Goal: Navigation & Orientation: Find specific page/section

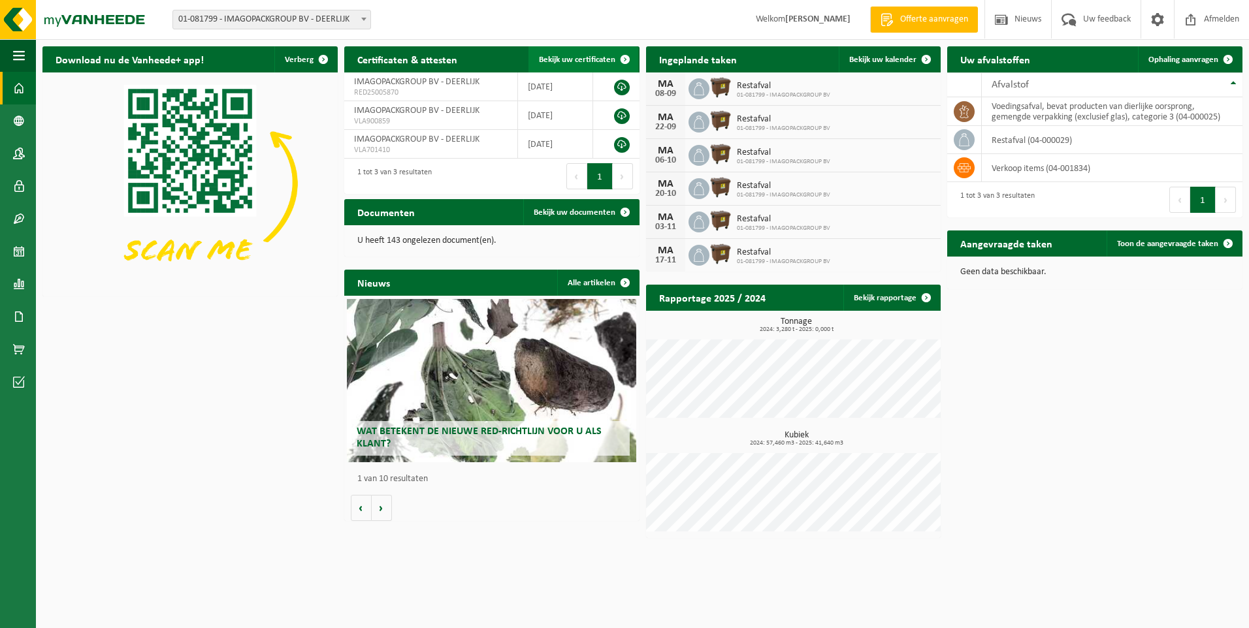
click at [610, 57] on span "Bekijk uw certificaten" at bounding box center [577, 60] width 76 height 8
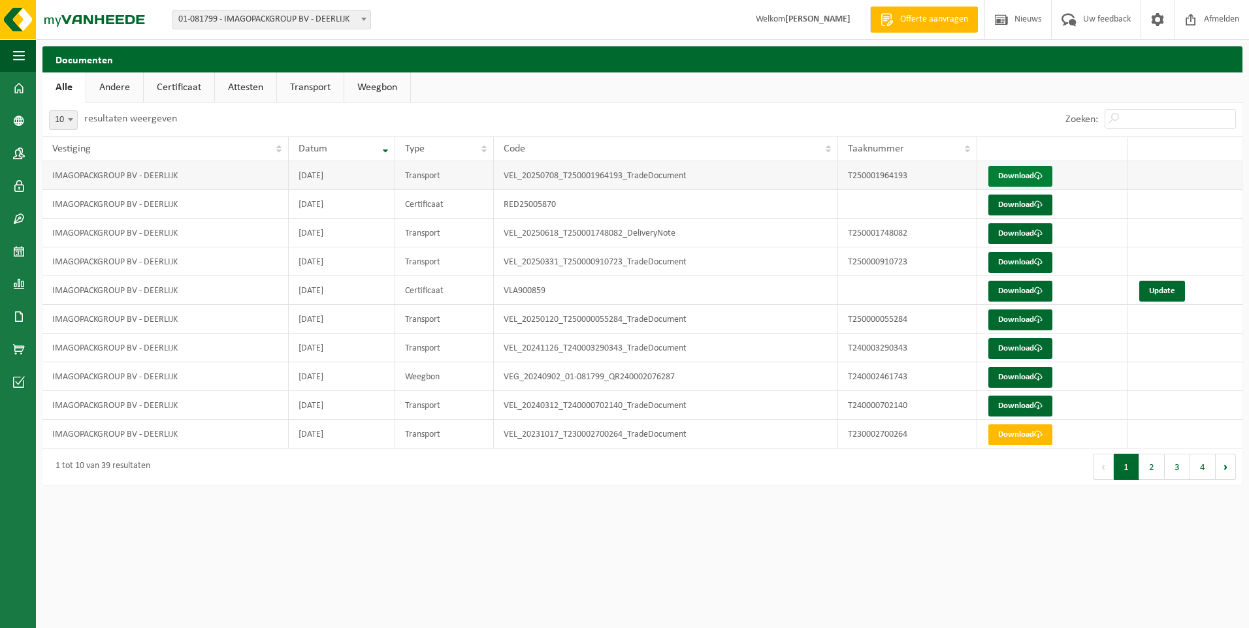
click at [1012, 178] on link "Download" at bounding box center [1020, 176] width 64 height 21
click at [1020, 17] on span "Nieuws" at bounding box center [1027, 19] width 33 height 39
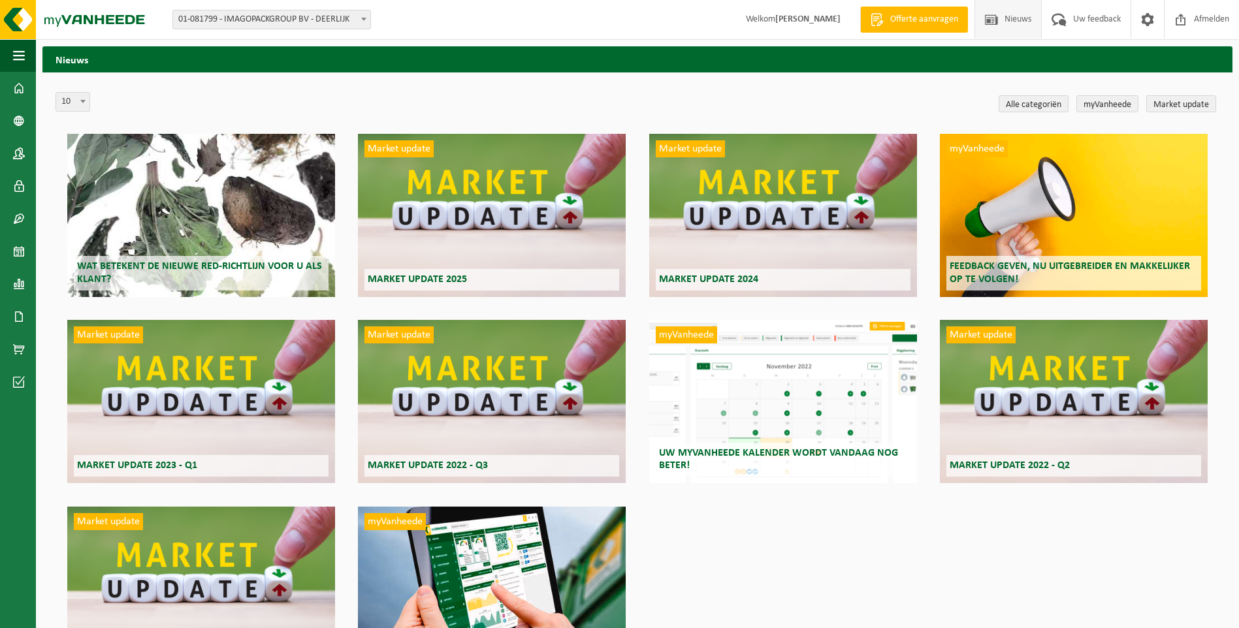
click at [217, 244] on div "Wat betekent de nieuwe RED-richtlijn voor u als klant?" at bounding box center [201, 215] width 268 height 163
click at [16, 54] on span "button" at bounding box center [19, 55] width 12 height 33
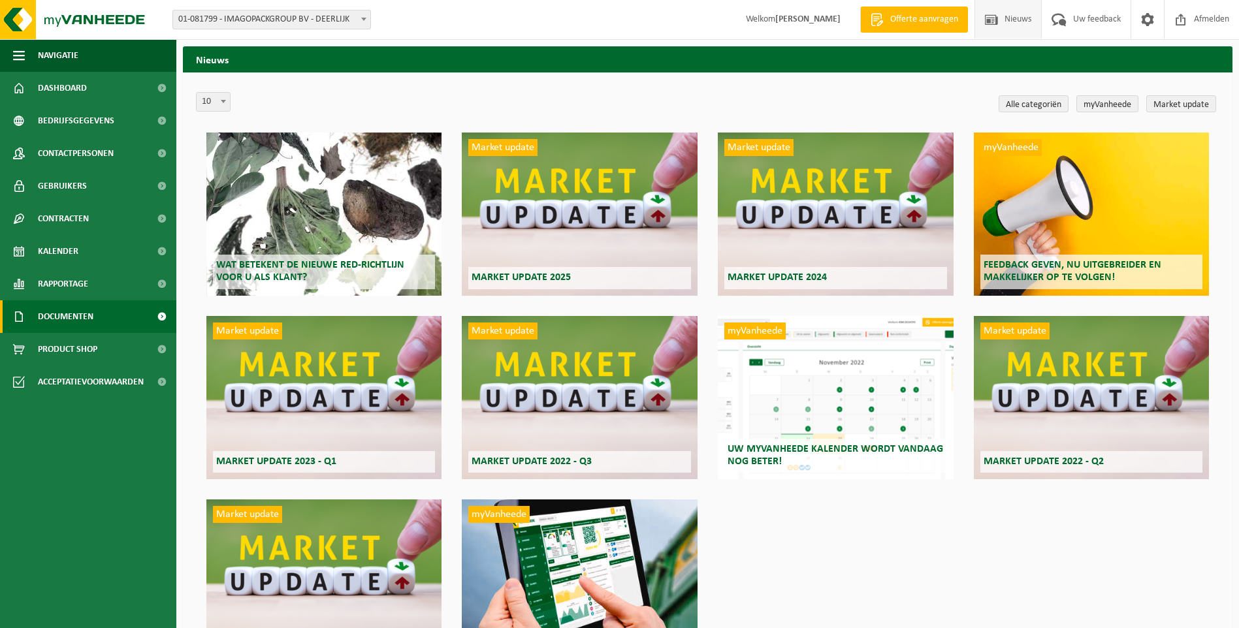
click at [54, 316] on span "Documenten" at bounding box center [66, 316] width 56 height 33
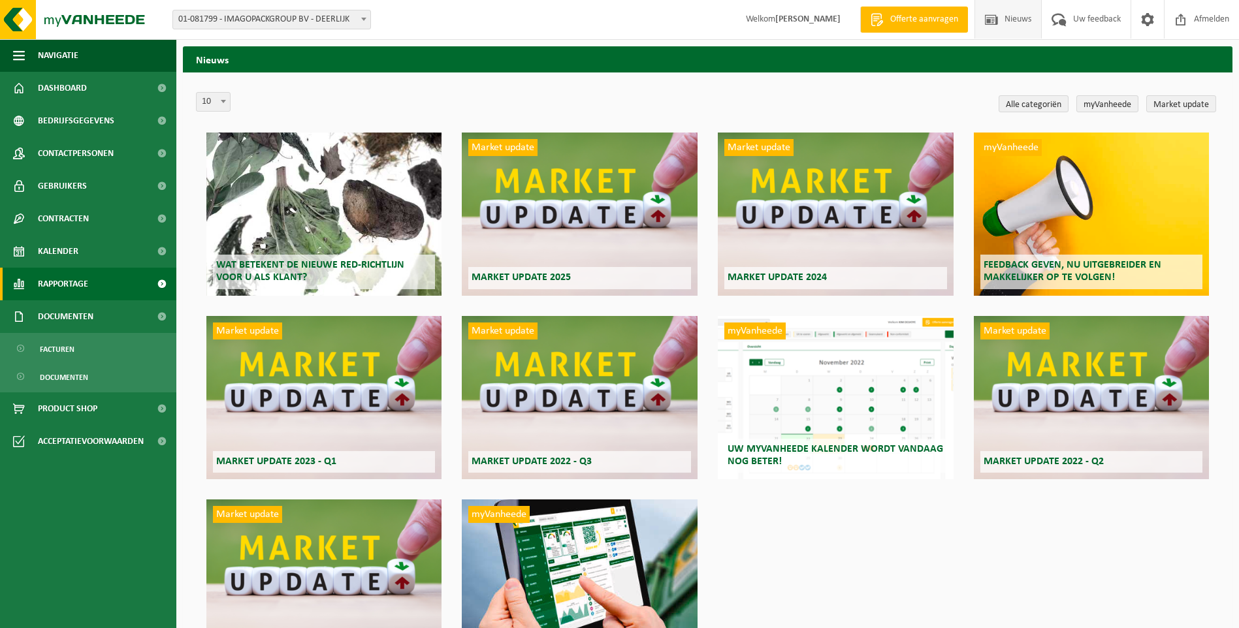
click at [69, 282] on span "Rapportage" at bounding box center [63, 284] width 50 height 33
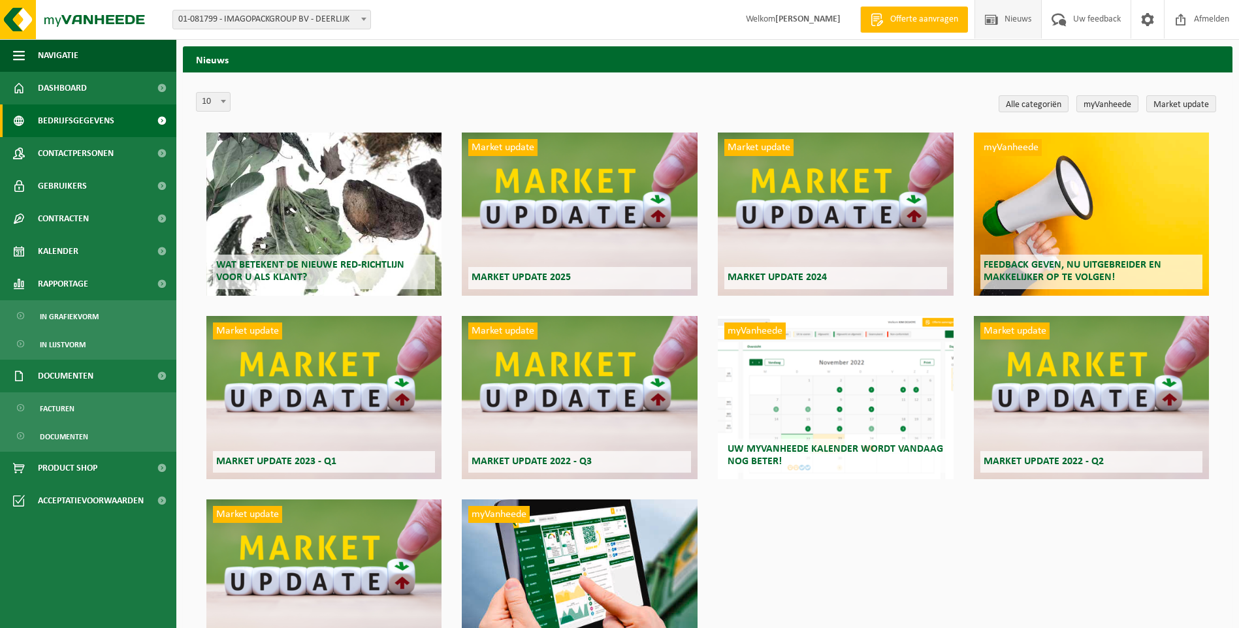
click at [86, 117] on span "Bedrijfsgegevens" at bounding box center [76, 121] width 76 height 33
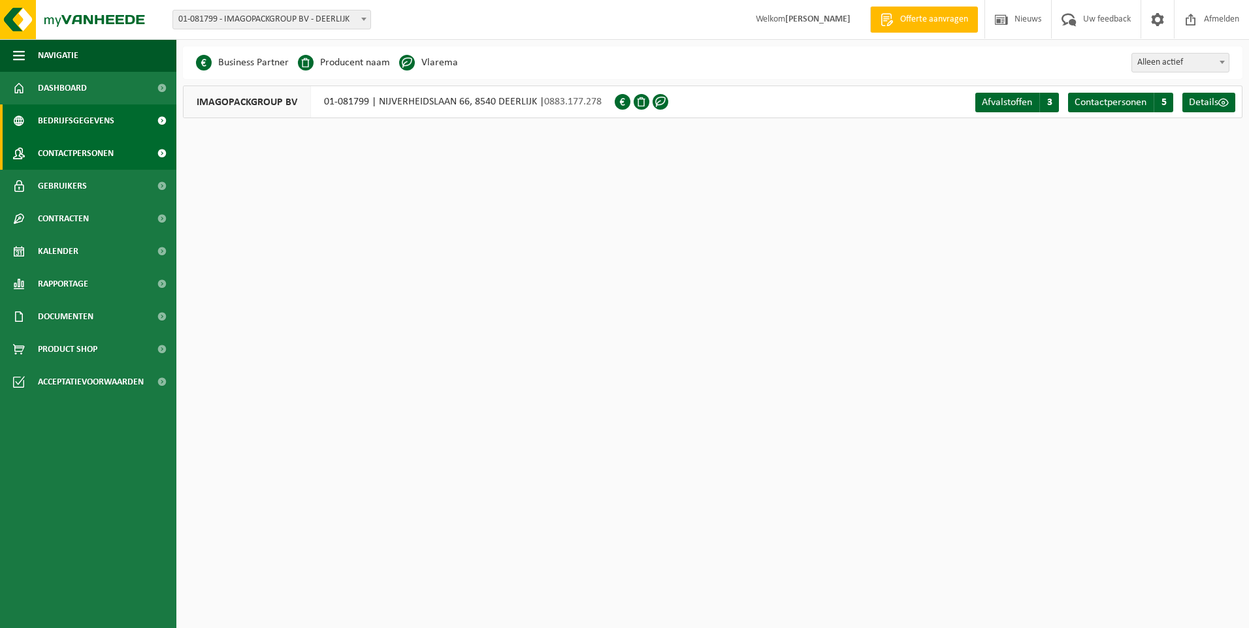
click at [66, 152] on span "Contactpersonen" at bounding box center [76, 153] width 76 height 33
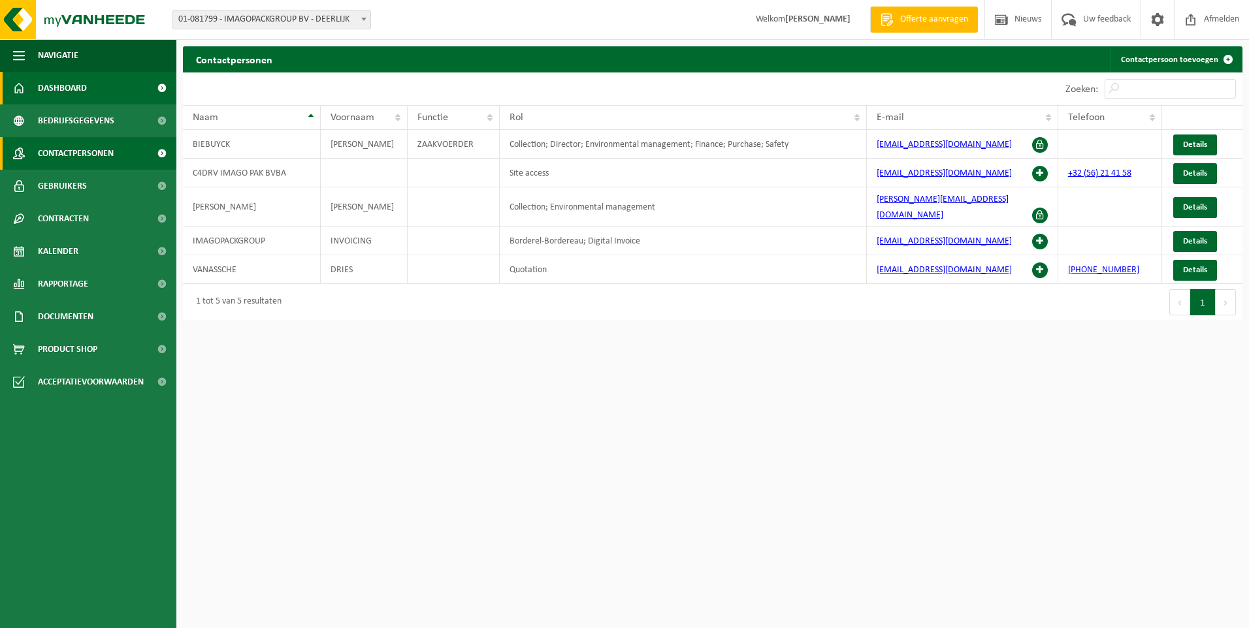
click at [37, 87] on link "Dashboard" at bounding box center [88, 88] width 176 height 33
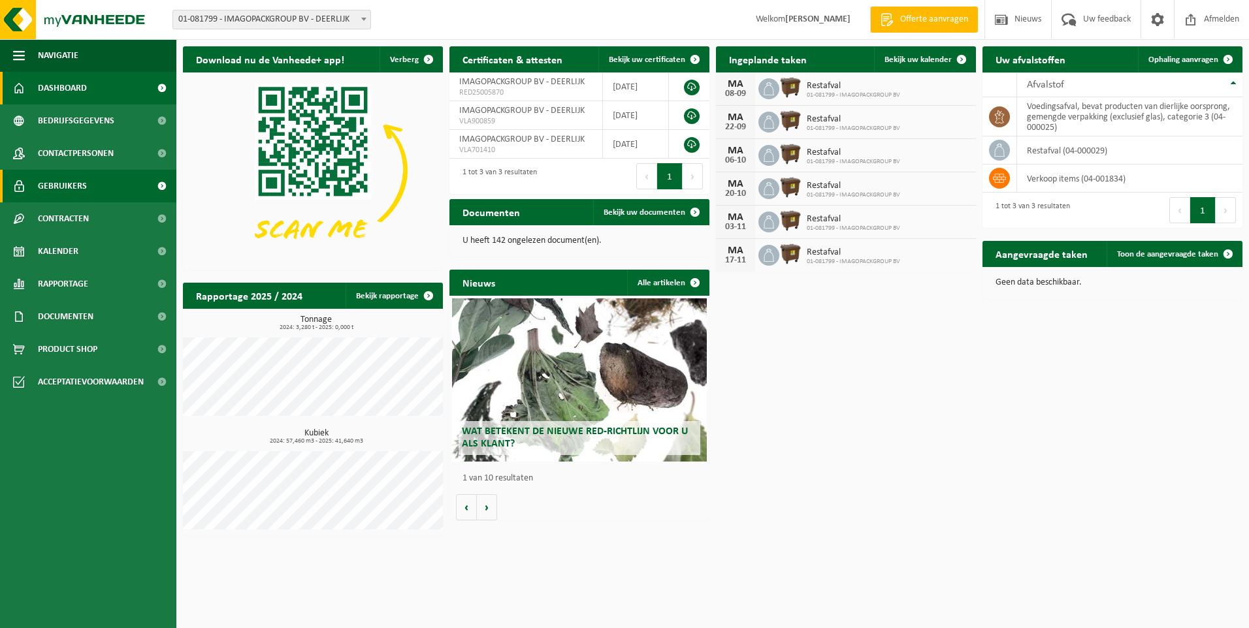
click at [57, 185] on span "Gebruikers" at bounding box center [62, 186] width 49 height 33
click at [630, 210] on span "Bekijk uw documenten" at bounding box center [645, 212] width 82 height 8
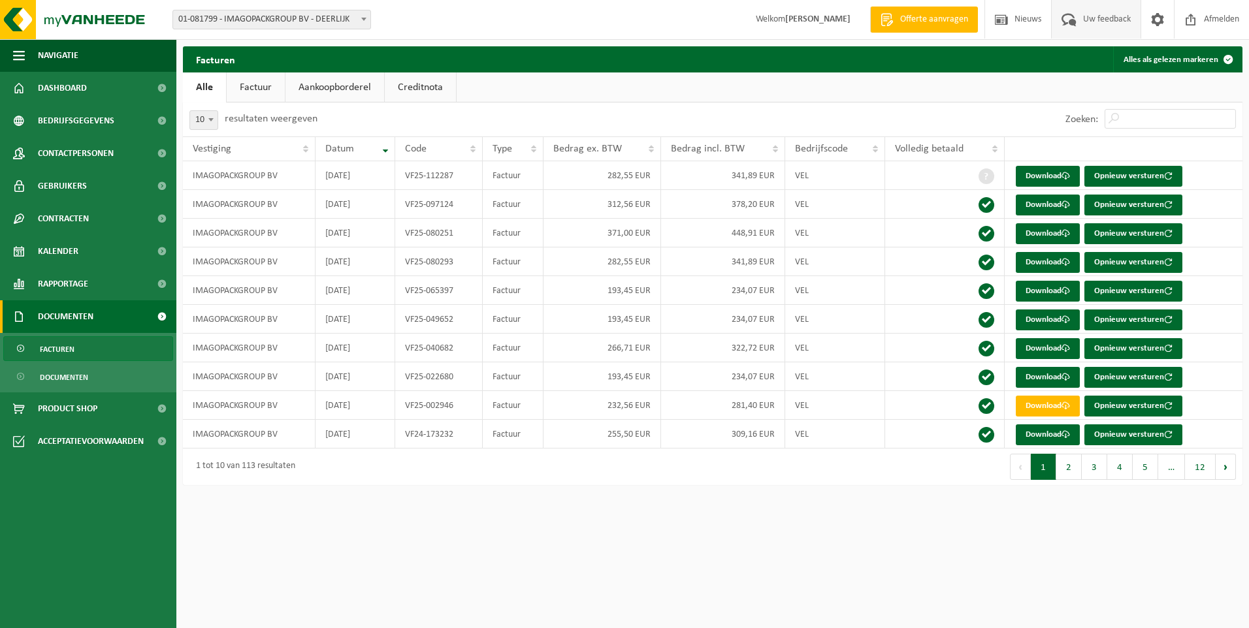
click at [1085, 20] on span "Uw feedback" at bounding box center [1107, 19] width 54 height 39
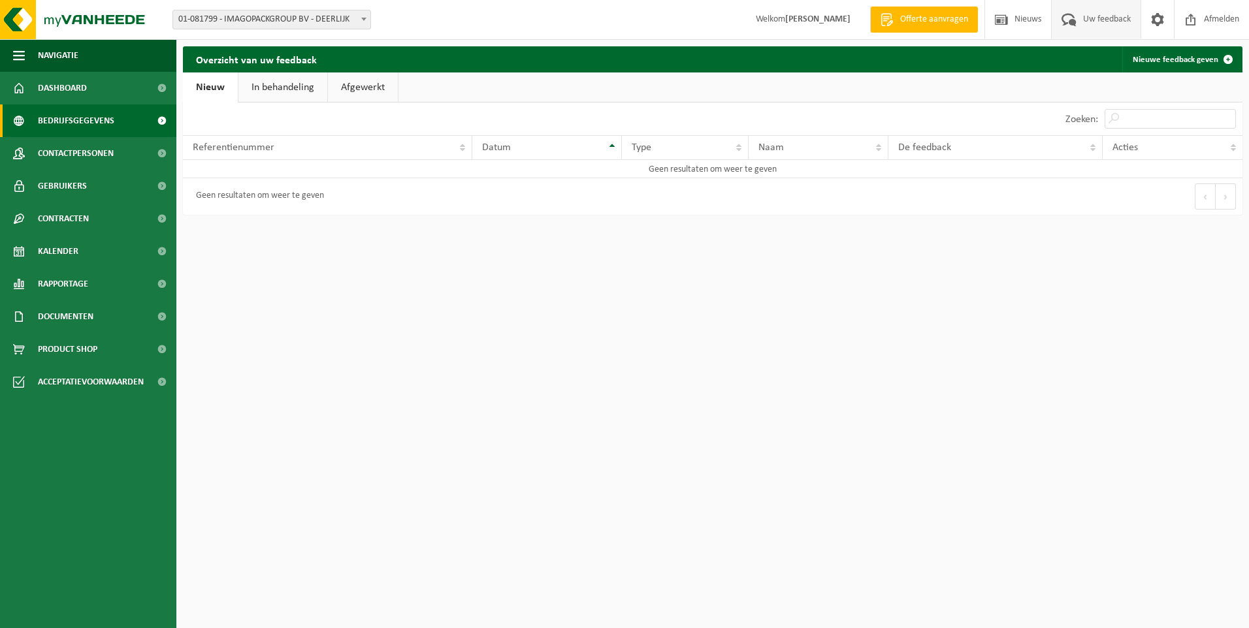
click at [71, 121] on span "Bedrijfsgegevens" at bounding box center [76, 121] width 76 height 33
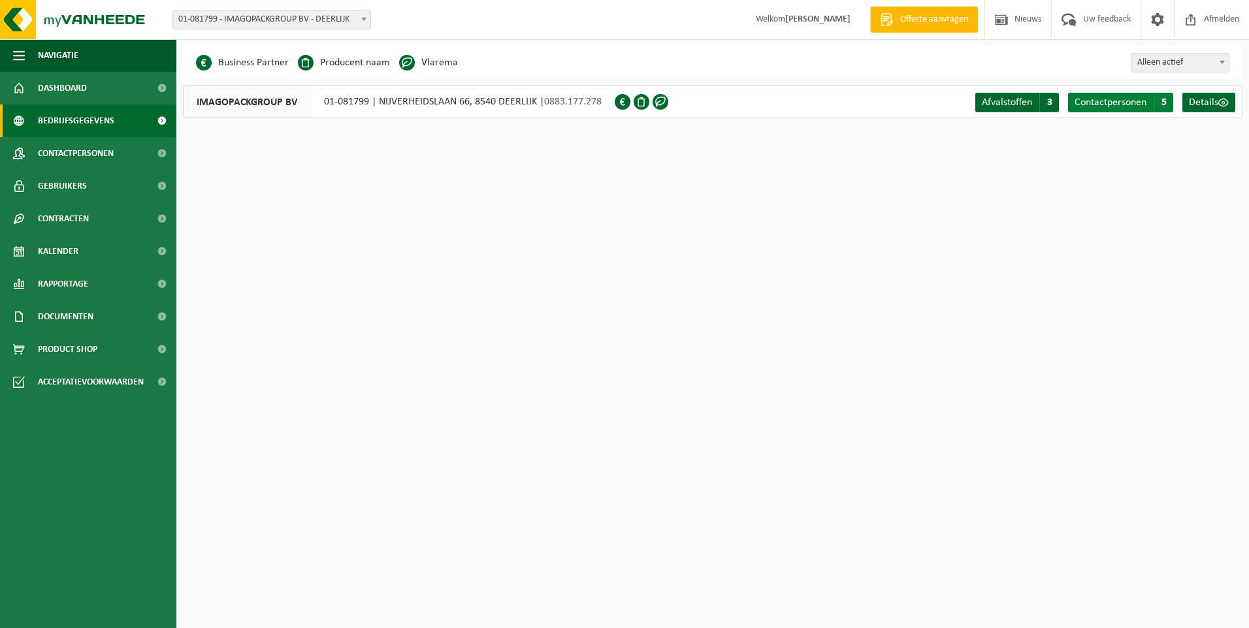
click at [1110, 100] on span "Contactpersonen" at bounding box center [1110, 102] width 72 height 10
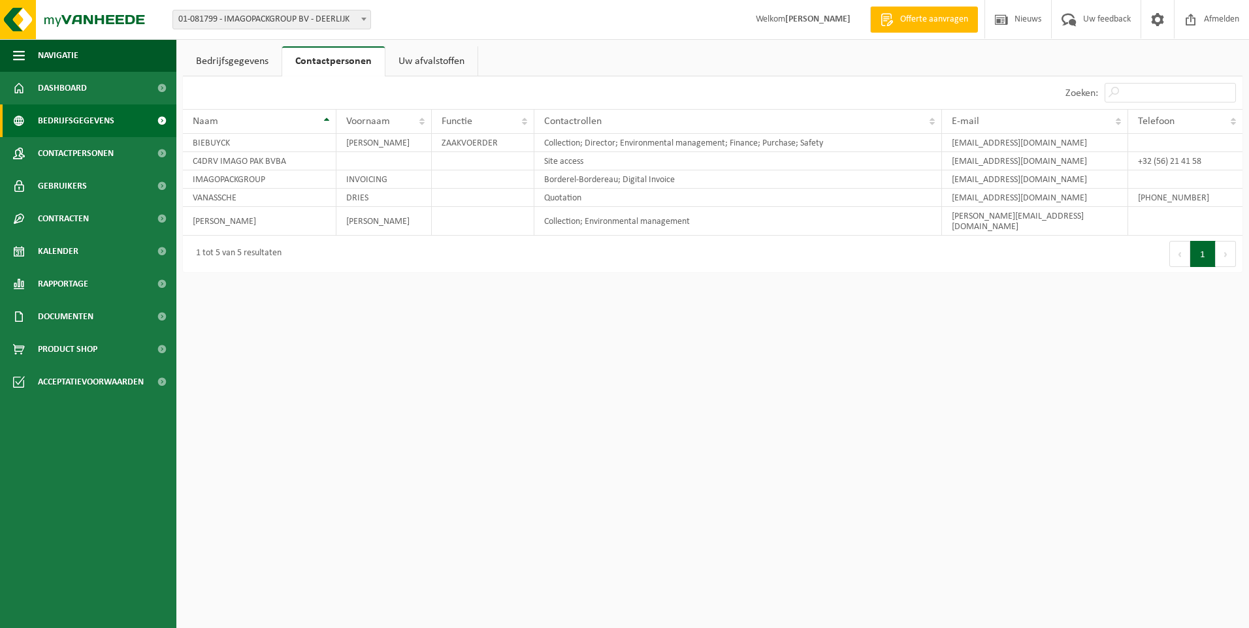
click at [80, 125] on span "Bedrijfsgegevens" at bounding box center [76, 121] width 76 height 33
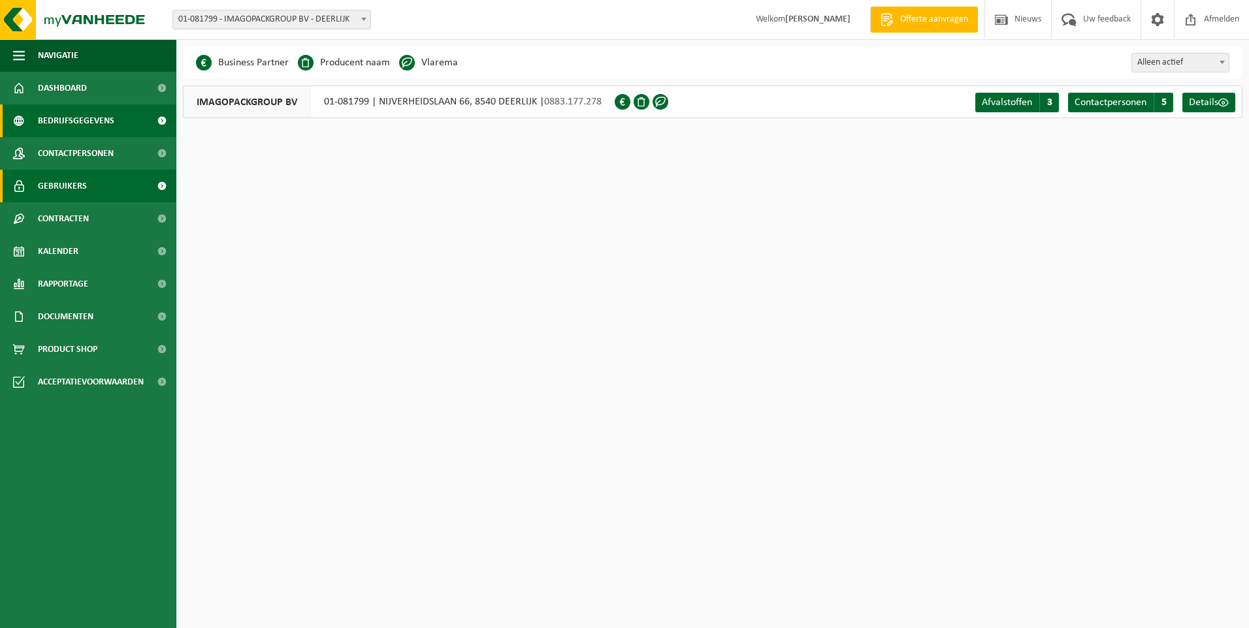
click at [68, 182] on span "Gebruikers" at bounding box center [62, 186] width 49 height 33
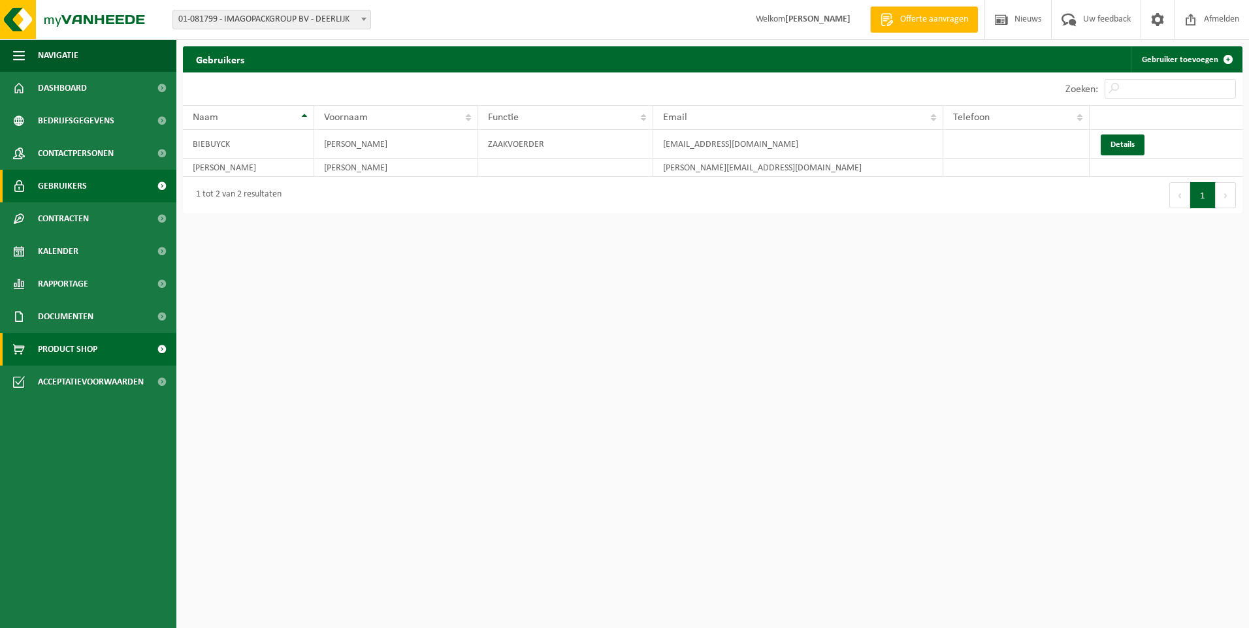
click at [56, 345] on span "Product Shop" at bounding box center [67, 349] width 59 height 33
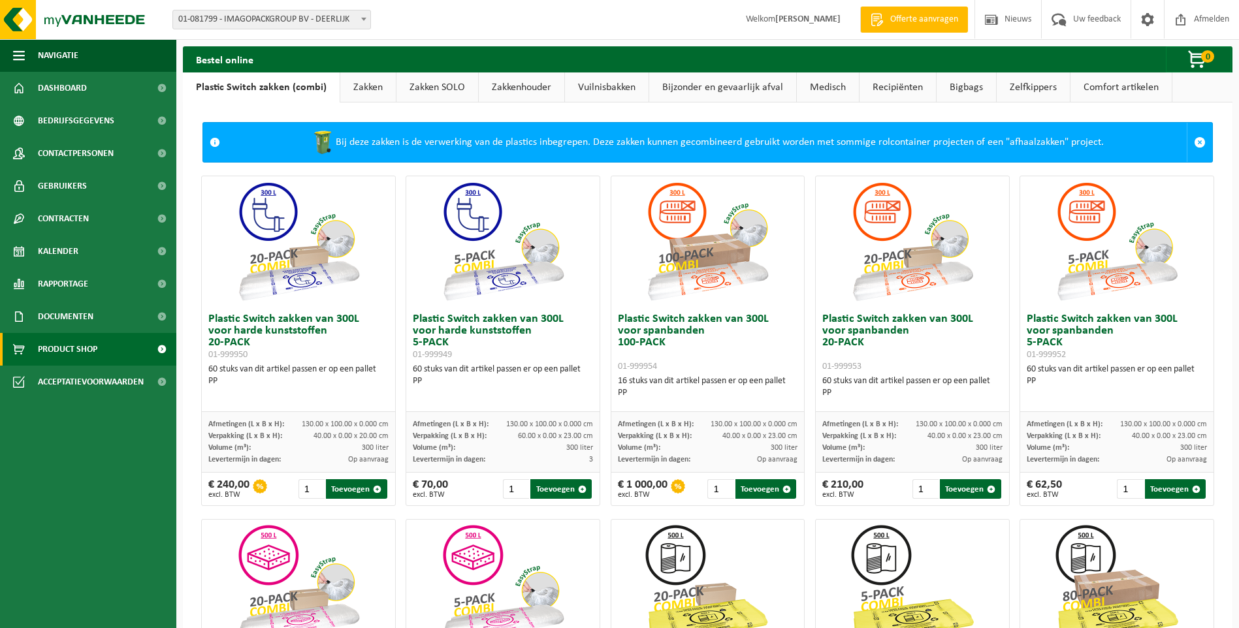
click at [517, 86] on link "Zakkenhouder" at bounding box center [522, 87] width 86 height 30
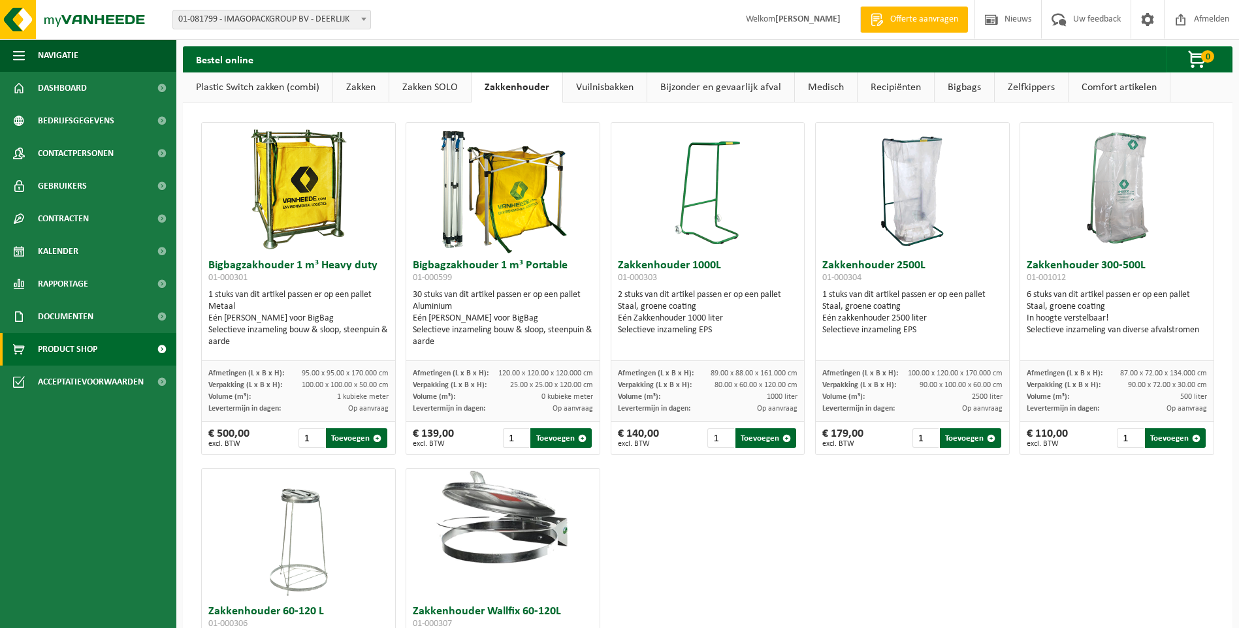
click at [357, 84] on link "Zakken" at bounding box center [361, 87] width 56 height 30
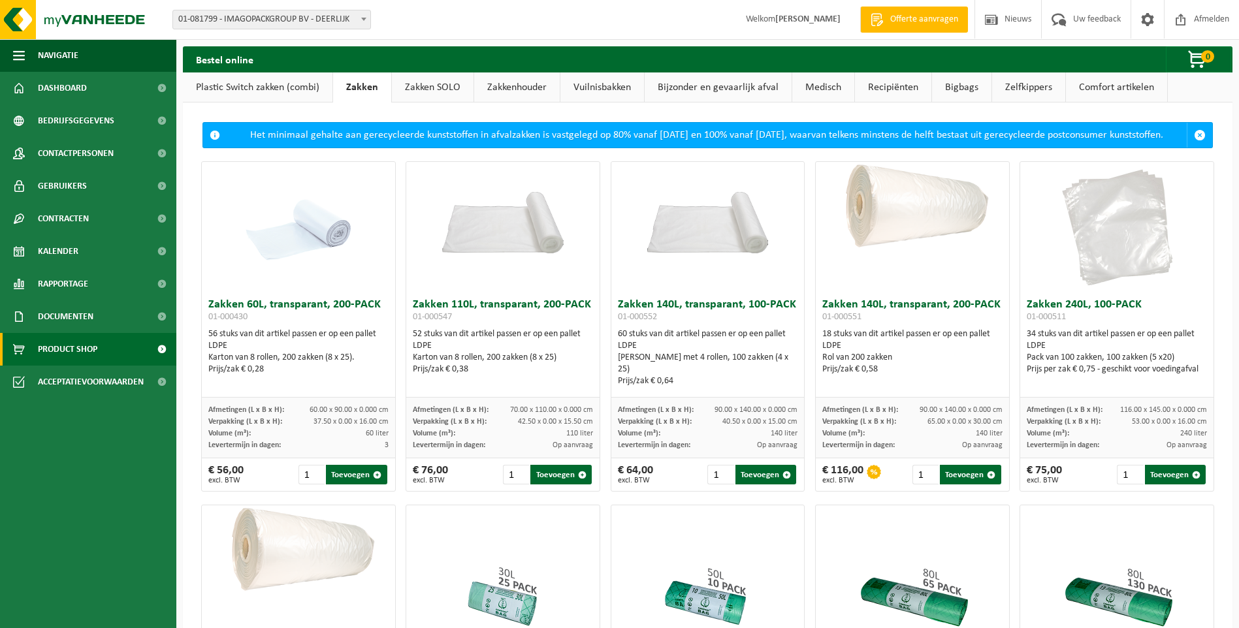
click at [420, 86] on link "Zakken SOLO" at bounding box center [433, 87] width 82 height 30
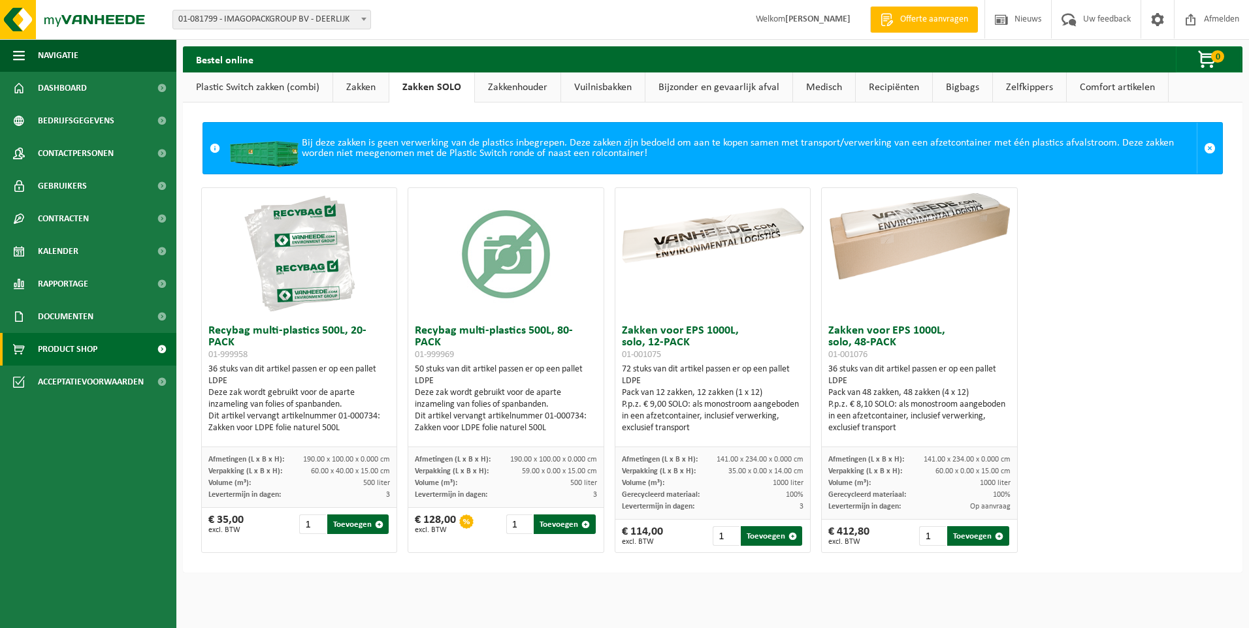
click at [503, 89] on link "Zakkenhouder" at bounding box center [518, 87] width 86 height 30
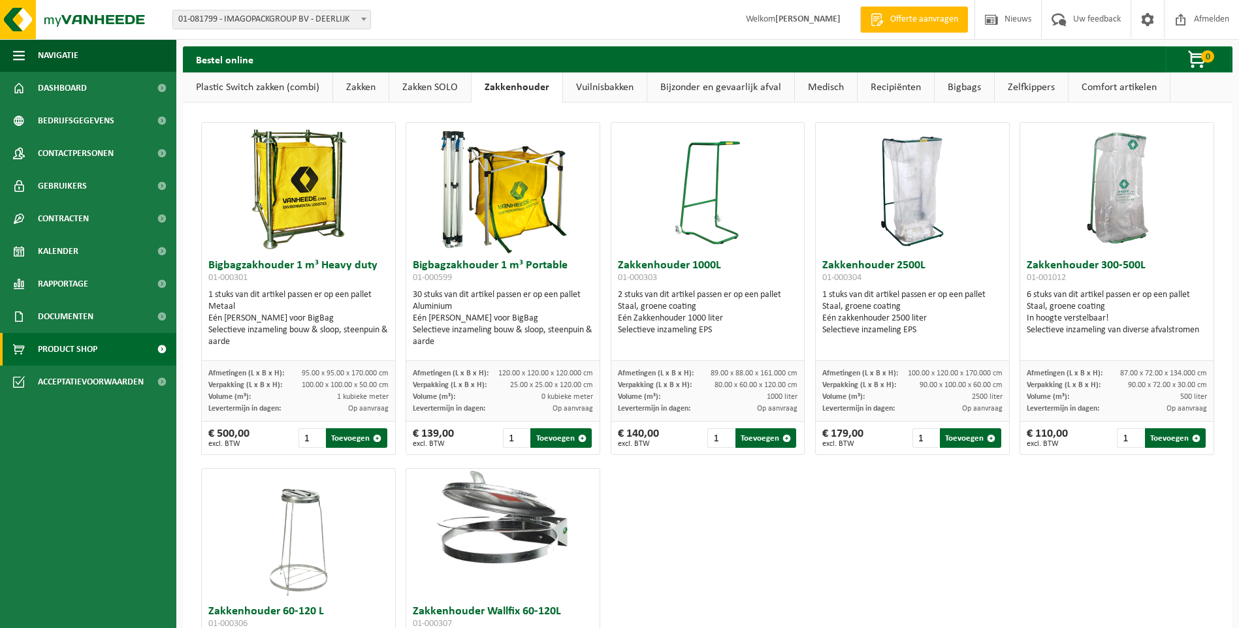
click at [584, 87] on link "Vuilnisbakken" at bounding box center [605, 87] width 84 height 30
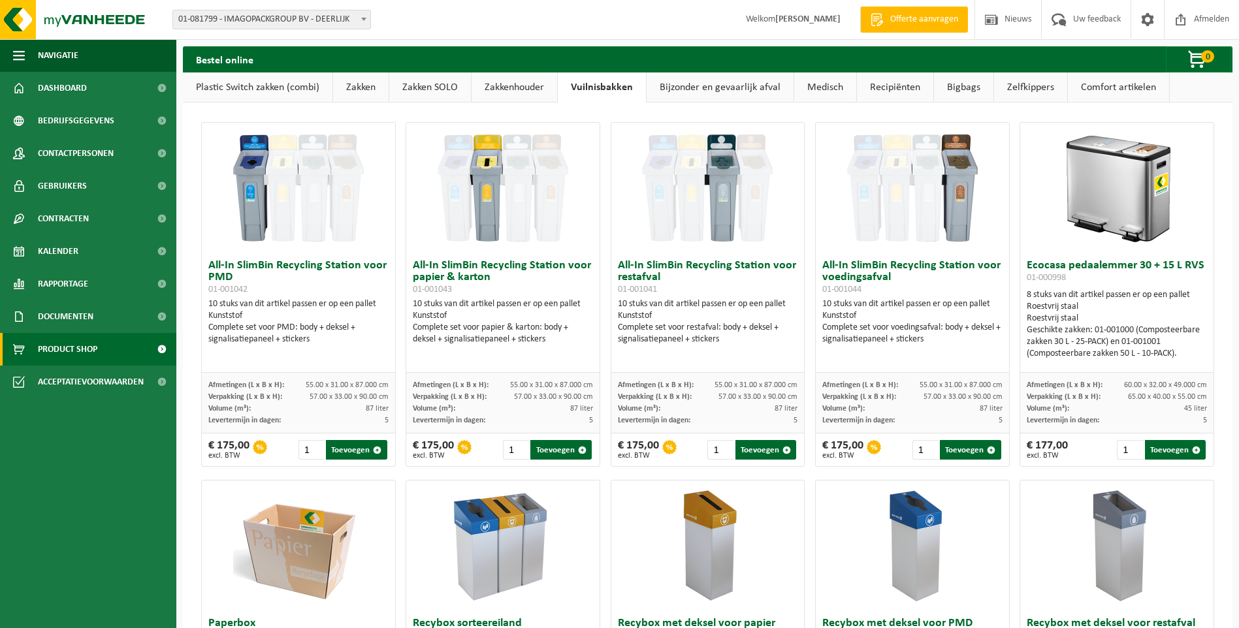
click at [711, 93] on link "Bijzonder en gevaarlijk afval" at bounding box center [720, 87] width 147 height 30
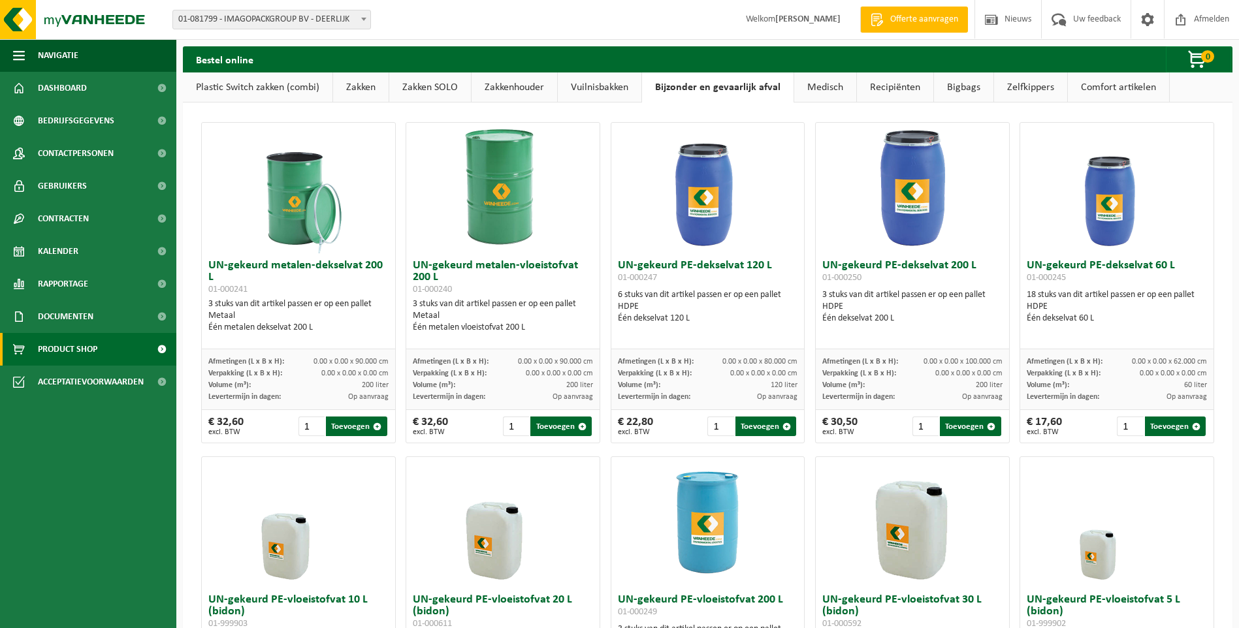
click at [829, 89] on link "Medisch" at bounding box center [825, 87] width 62 height 30
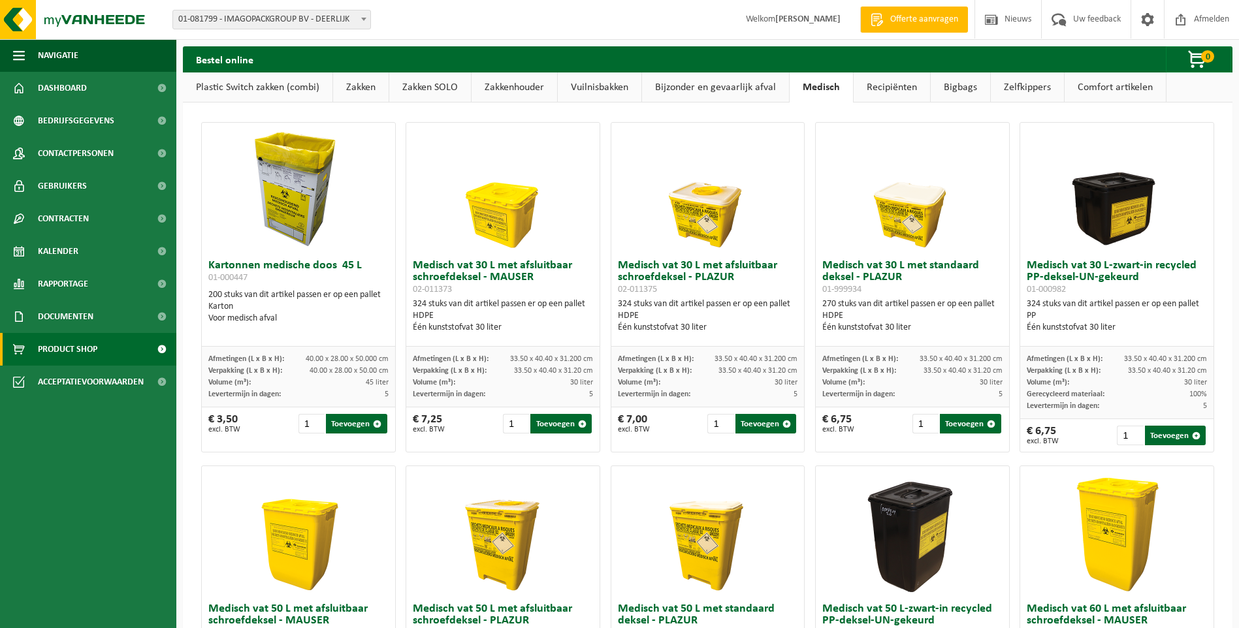
click at [813, 90] on link "Medisch" at bounding box center [821, 87] width 63 height 30
click at [760, 88] on link "Bijzonder en gevaarlijk afval" at bounding box center [715, 87] width 147 height 30
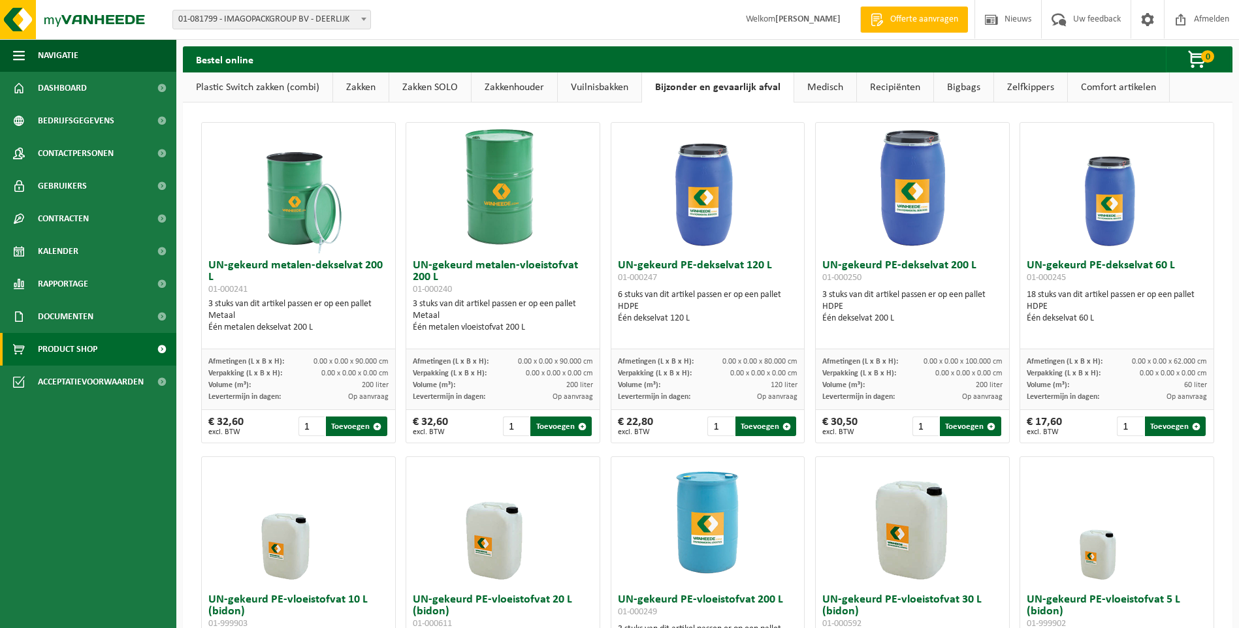
click at [843, 91] on link "Medisch" at bounding box center [825, 87] width 62 height 30
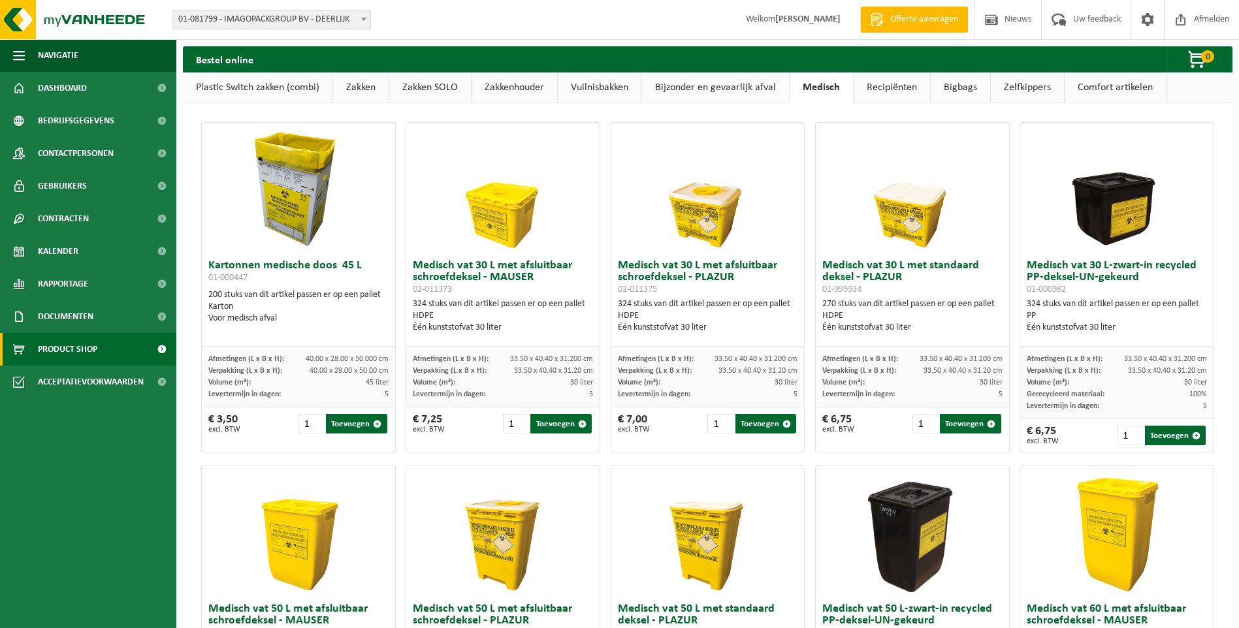
click at [885, 91] on link "Recipiënten" at bounding box center [892, 87] width 76 height 30
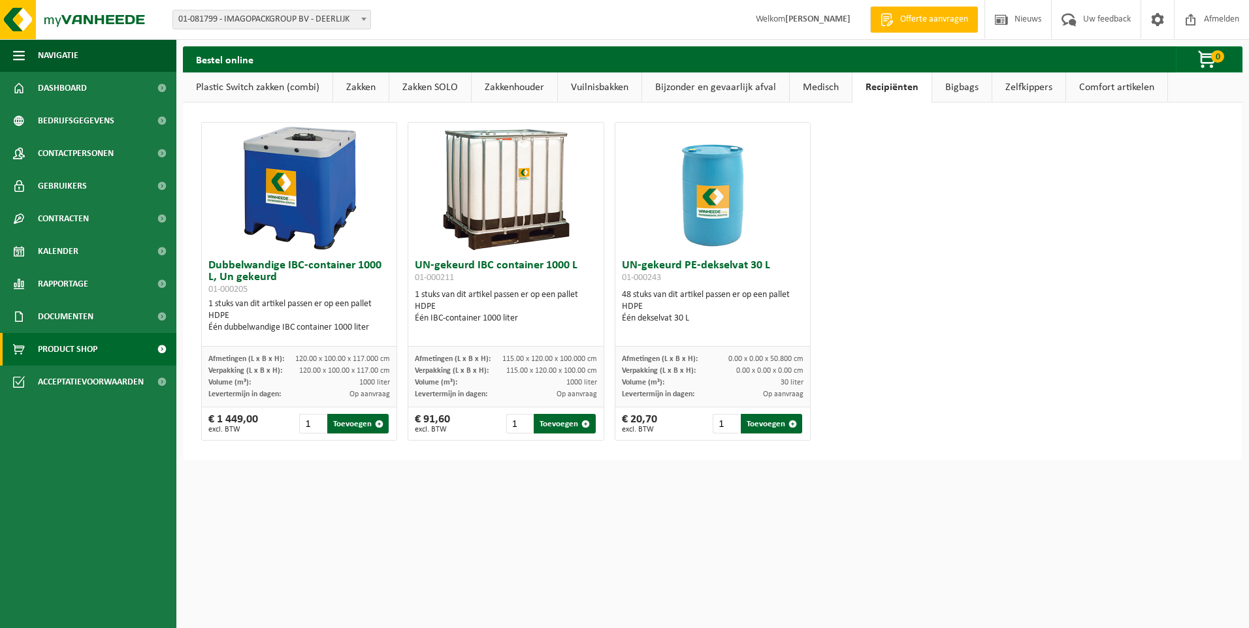
click at [953, 88] on link "Bigbags" at bounding box center [961, 87] width 59 height 30
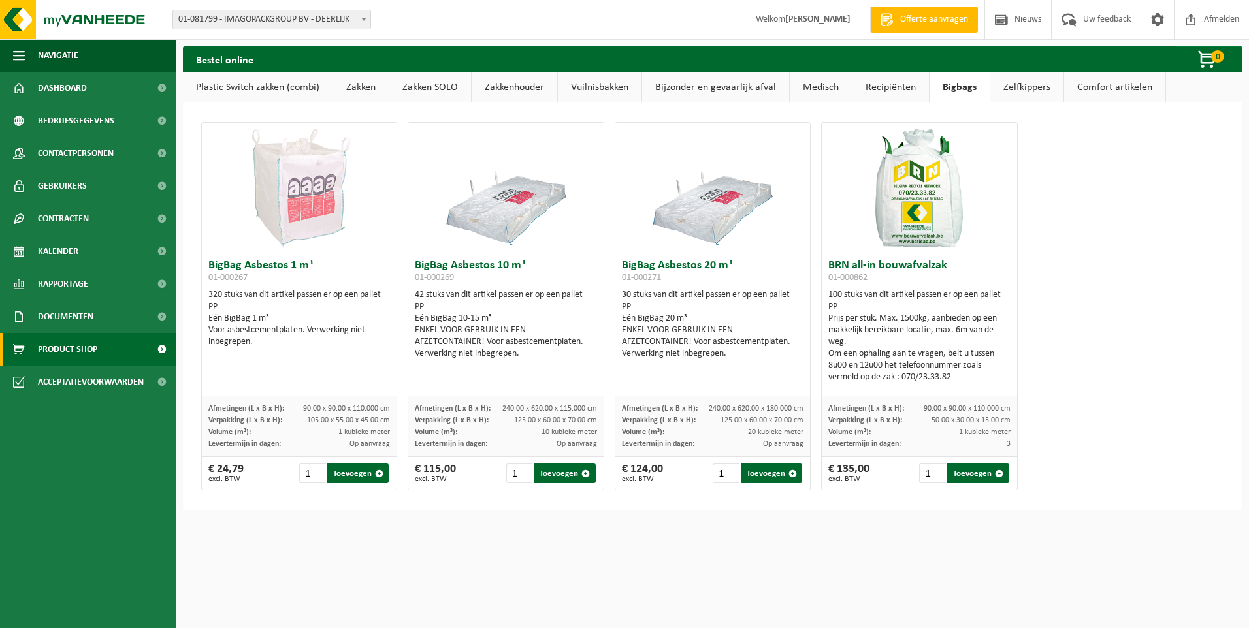
click at [1012, 93] on link "Zelfkippers" at bounding box center [1026, 87] width 73 height 30
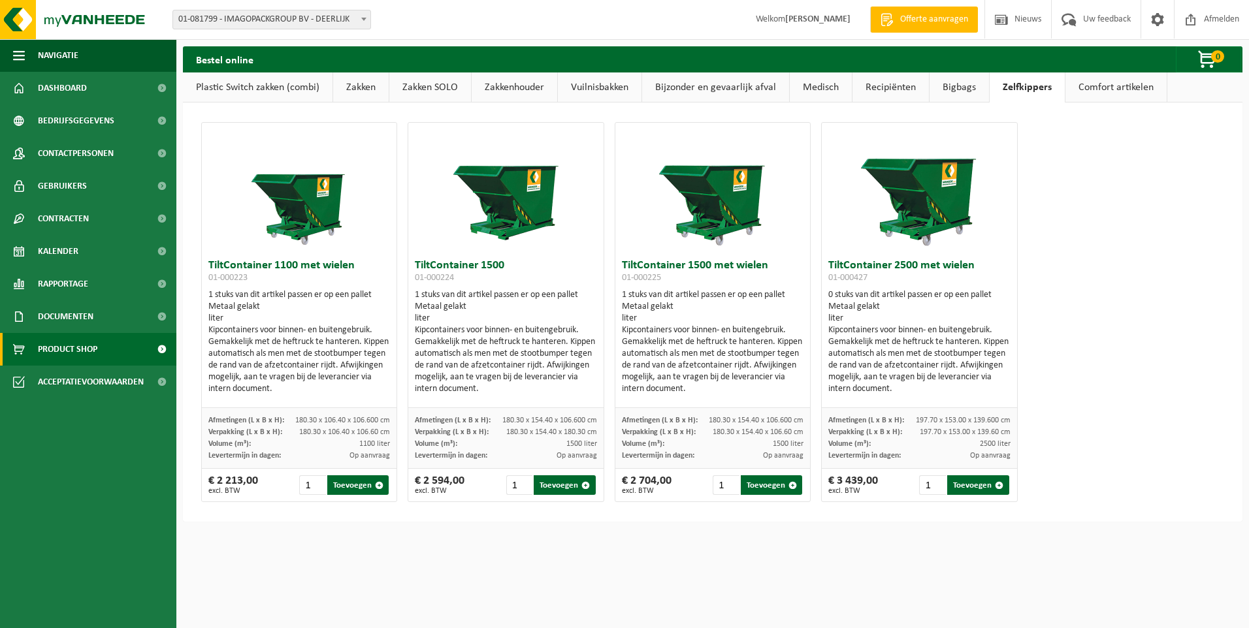
click at [1097, 87] on link "Comfort artikelen" at bounding box center [1115, 87] width 101 height 30
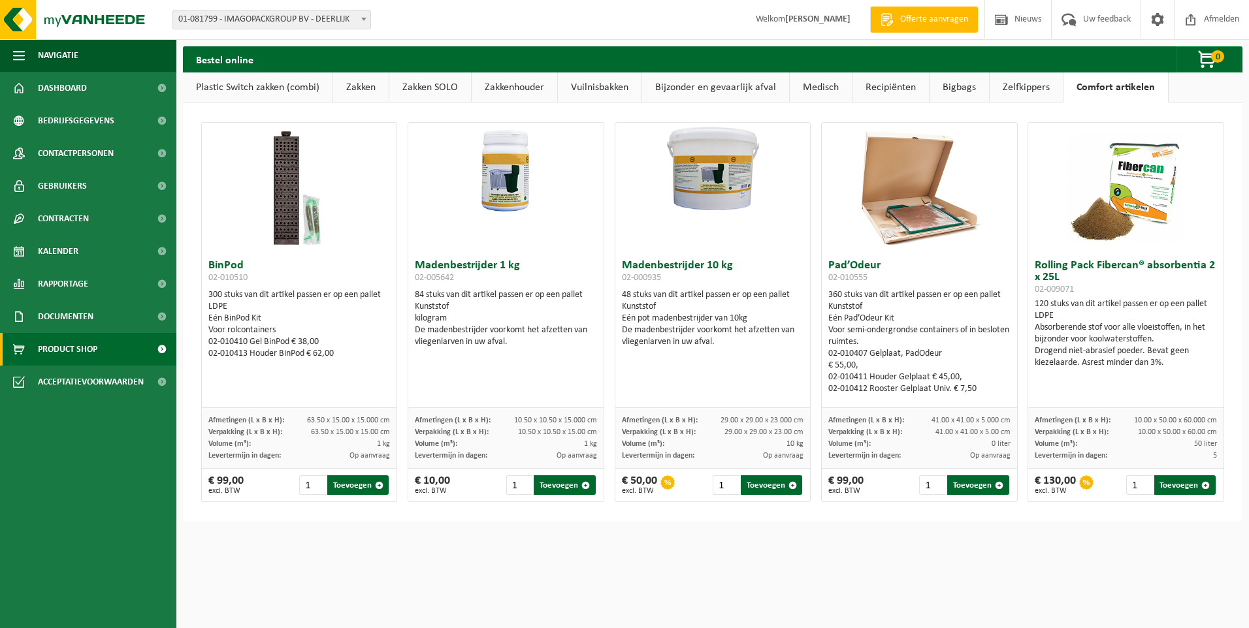
click at [250, 88] on link "Plastic Switch zakken (combi)" at bounding box center [258, 87] width 150 height 30
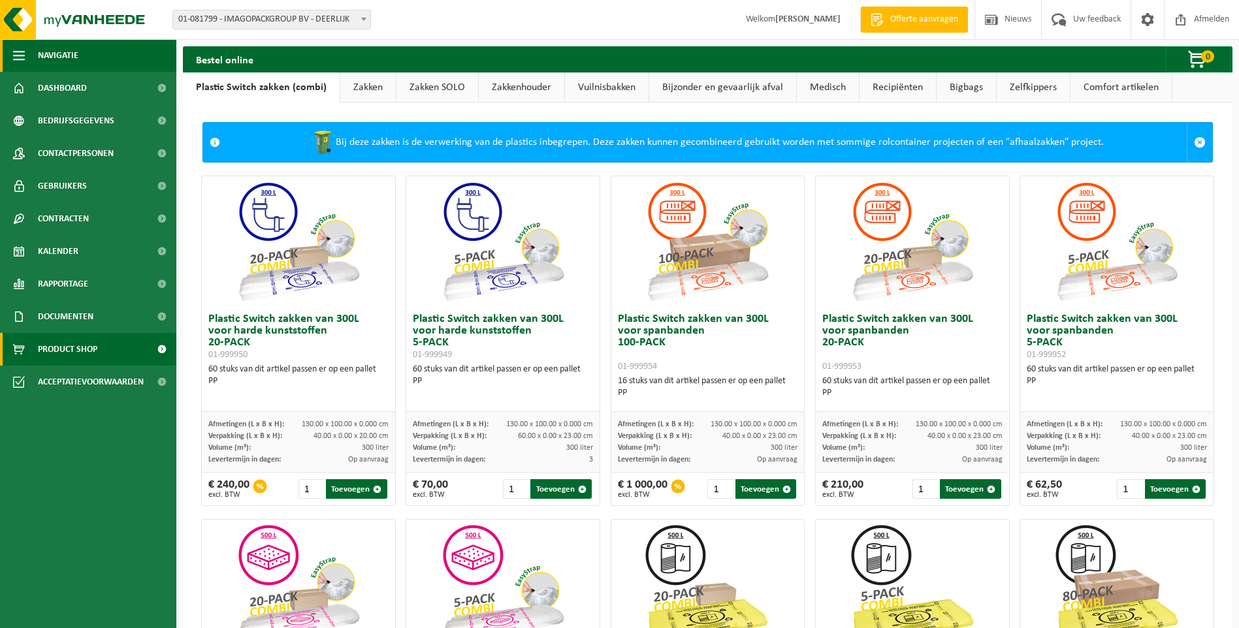
click at [71, 57] on span "Navigatie" at bounding box center [58, 55] width 40 height 33
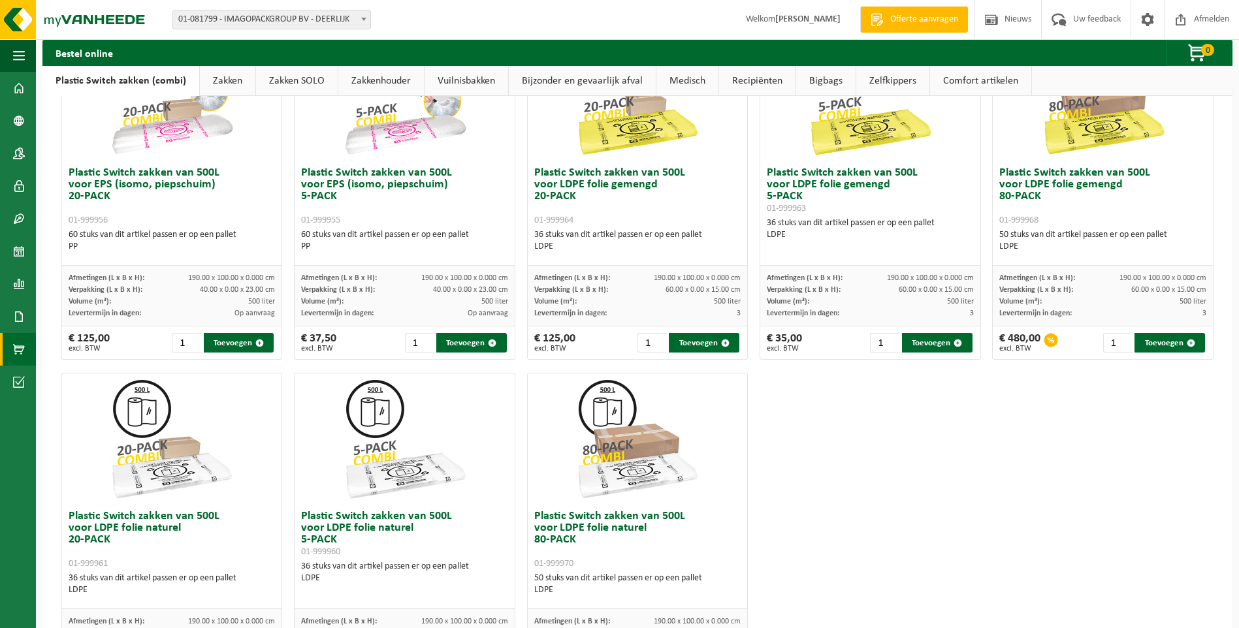
scroll to position [598, 0]
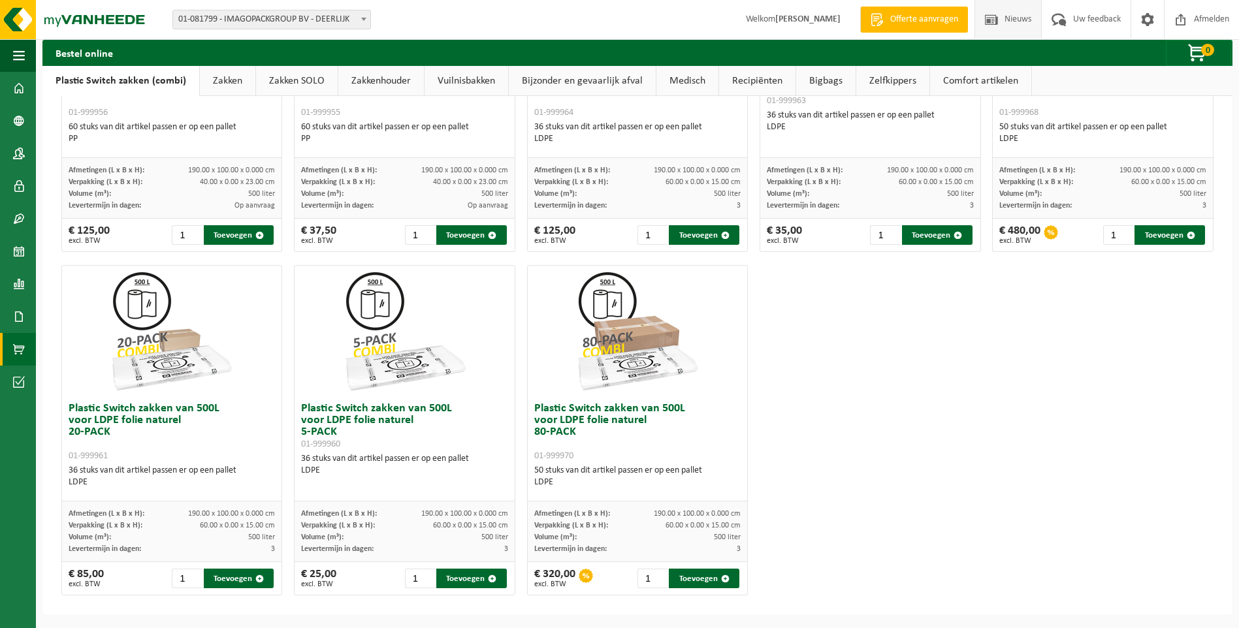
click at [1019, 20] on span "Nieuws" at bounding box center [1017, 19] width 33 height 39
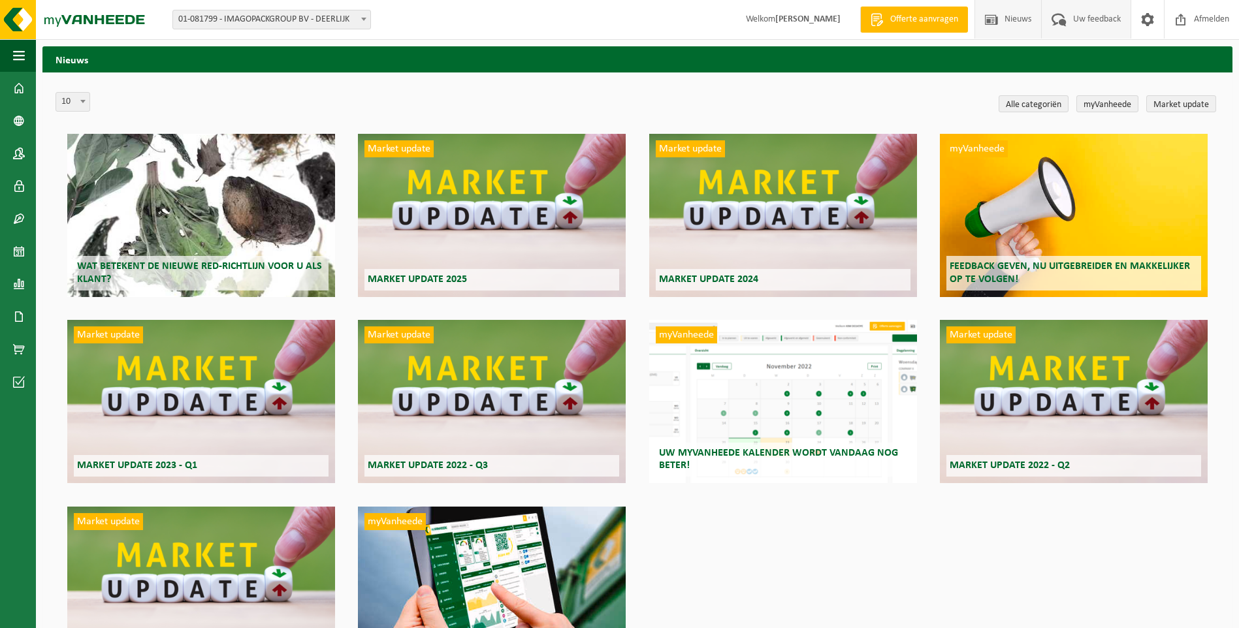
click at [1089, 18] on span "Uw feedback" at bounding box center [1097, 19] width 54 height 39
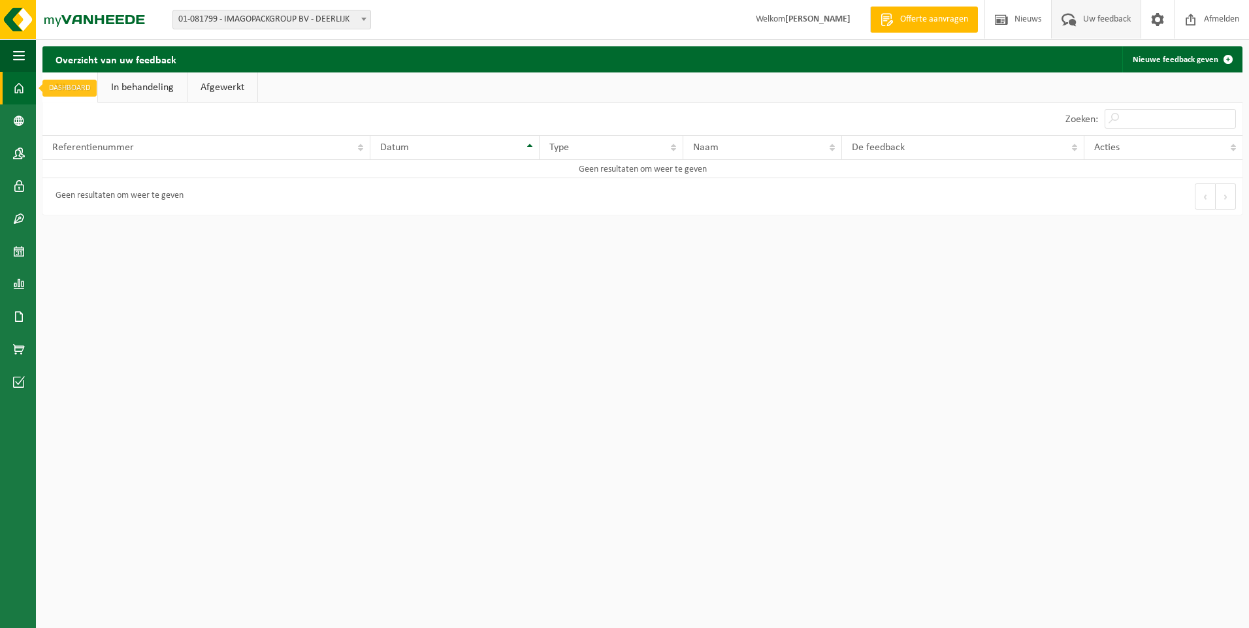
click at [20, 82] on span at bounding box center [19, 88] width 12 height 33
